Goal: Task Accomplishment & Management: Use online tool/utility

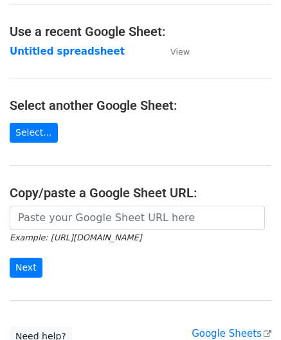
scroll to position [64, 0]
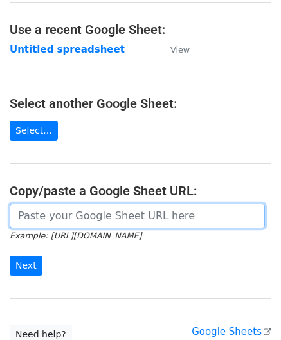
click at [41, 215] on input "url" at bounding box center [137, 216] width 255 height 24
paste input "https://docs.google.com/spreadsheets/d/10WRYrUETwT55bC8fwSRzDC2G2f3k83bA-_3lrJU…"
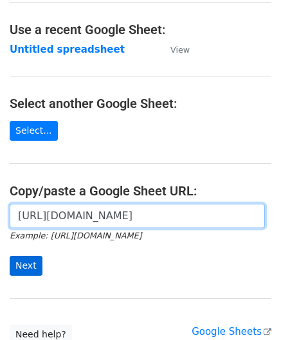
type input "https://docs.google.com/spreadsheets/d/10WRYrUETwT55bC8fwSRzDC2G2f3k83bA-_3lrJU…"
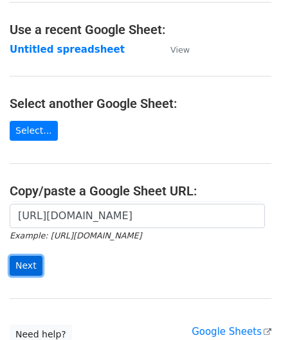
click at [29, 266] on input "Next" at bounding box center [26, 266] width 33 height 20
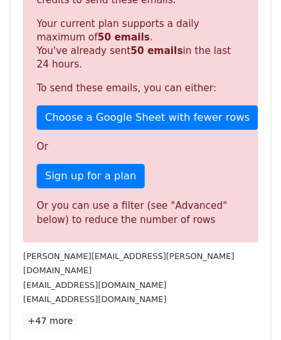
scroll to position [434, 0]
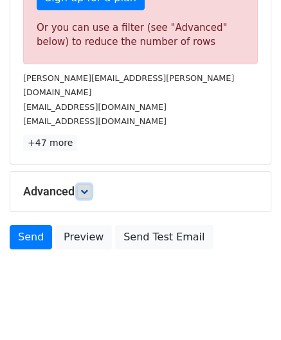
click at [86, 188] on icon at bounding box center [84, 192] width 8 height 8
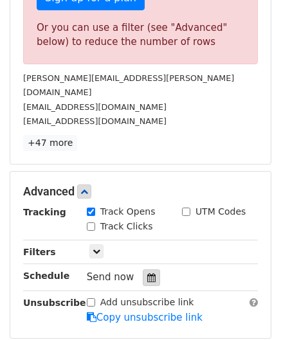
click at [149, 269] on div at bounding box center [151, 277] width 17 height 17
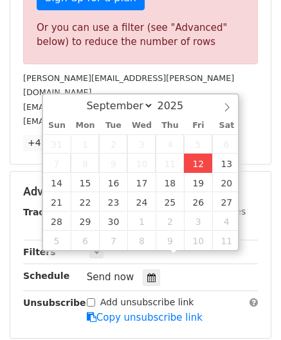
type input "[DATE] 12:00"
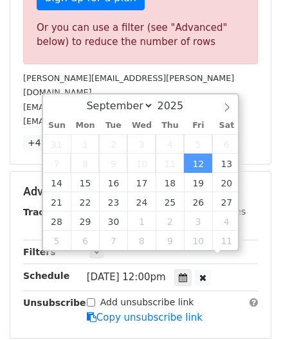
scroll to position [0, 0]
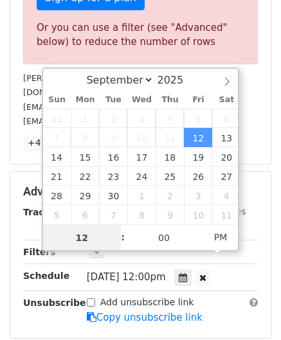
paste input "0"
type input "10"
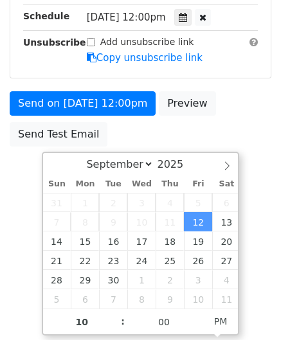
type input "[DATE] 22:00"
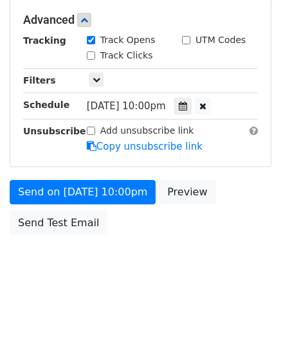
scroll to position [589, 0]
